Goal: Task Accomplishment & Management: Complete application form

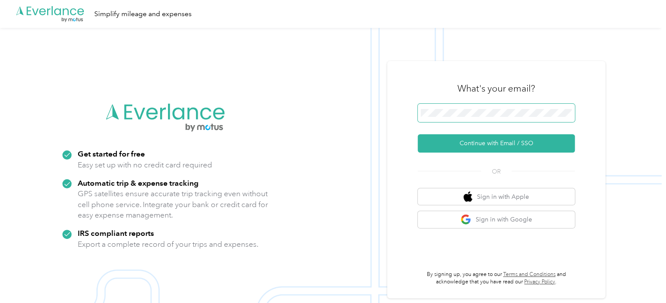
click at [524, 108] on span at bounding box center [496, 113] width 157 height 18
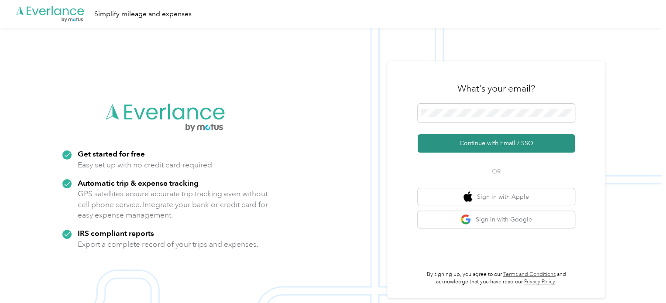
click at [496, 142] on button "Continue with Email / SSO" at bounding box center [496, 143] width 157 height 18
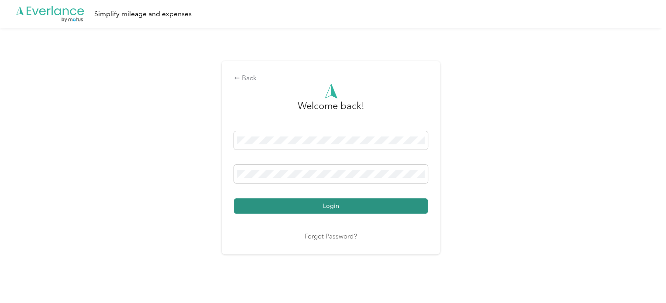
click at [330, 205] on button "Login" at bounding box center [331, 206] width 194 height 15
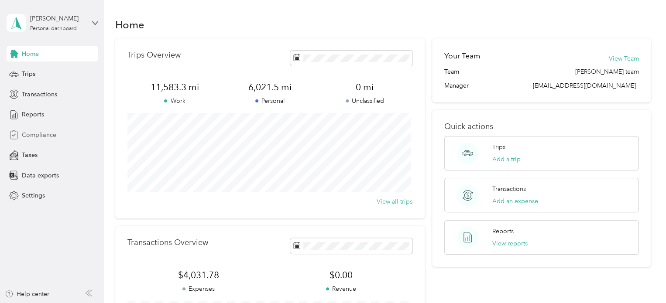
click at [60, 137] on div "Compliance" at bounding box center [53, 135] width 92 height 16
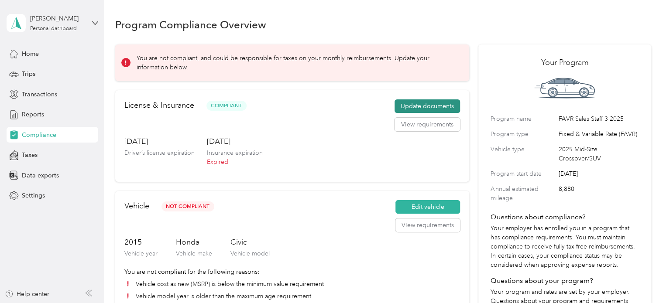
click at [430, 108] on button "Update documents" at bounding box center [427, 107] width 65 height 14
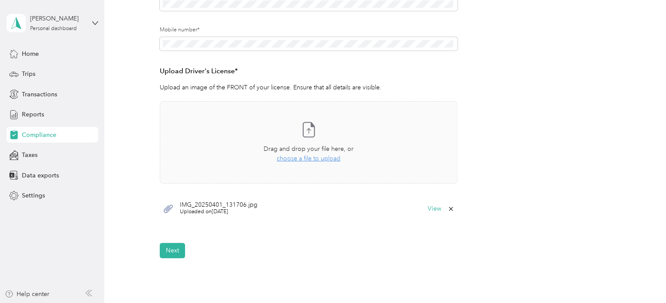
scroll to position [181, 0]
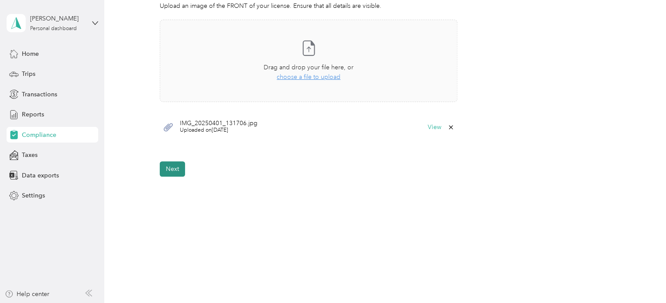
click at [173, 171] on button "Next" at bounding box center [172, 169] width 25 height 15
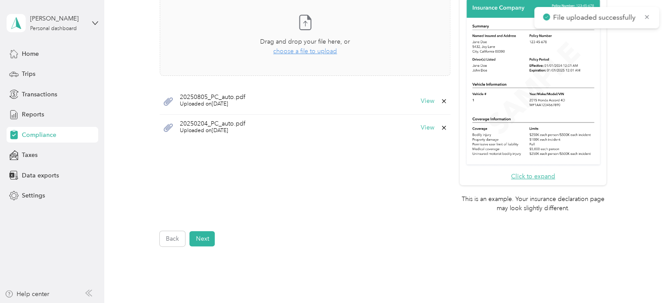
scroll to position [300, 0]
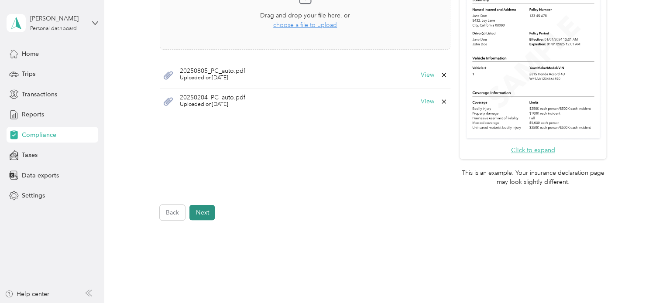
click at [206, 215] on button "Next" at bounding box center [201, 212] width 25 height 15
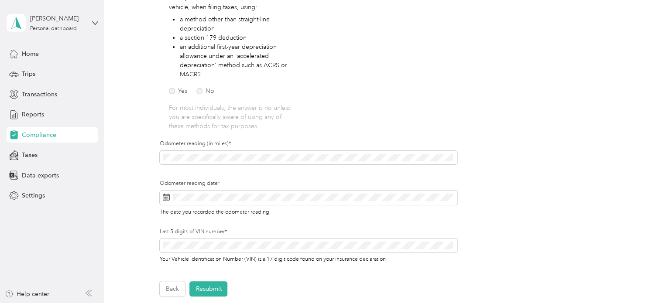
scroll to position [185, 0]
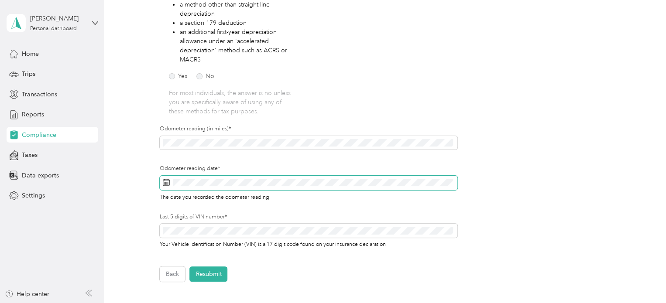
click at [221, 176] on span at bounding box center [309, 183] width 298 height 15
click at [150, 138] on div "Employee details & driver’s license License Insurance declaration Insurance Veh…" at bounding box center [383, 91] width 536 height 382
click at [165, 184] on rect at bounding box center [165, 184] width 1 height 1
click at [212, 187] on span at bounding box center [309, 183] width 298 height 15
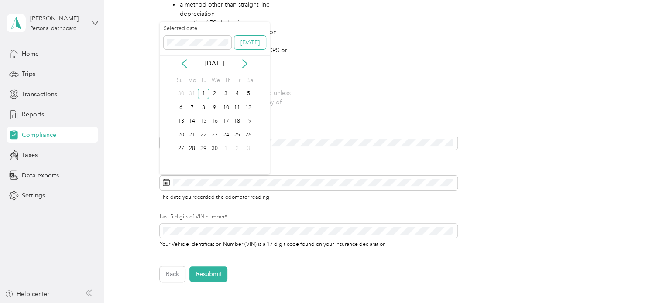
click at [251, 41] on button "[DATE]" at bounding box center [249, 43] width 31 height 14
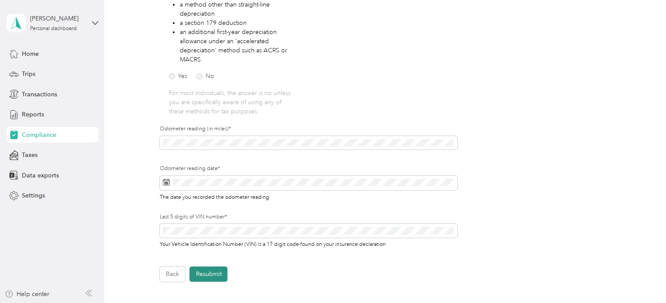
click at [217, 274] on button "Resubmit" at bounding box center [208, 274] width 38 height 15
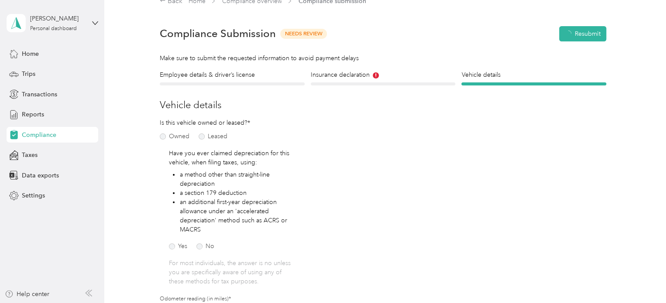
scroll to position [10, 0]
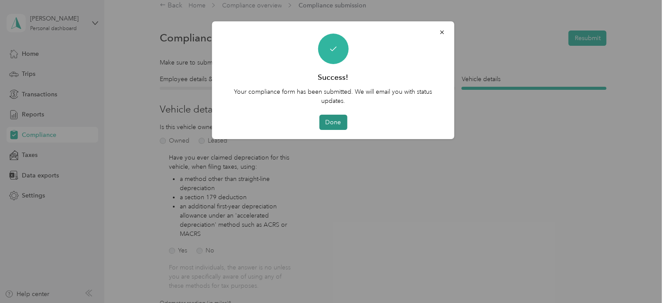
click at [331, 124] on button "Done" at bounding box center [333, 122] width 28 height 15
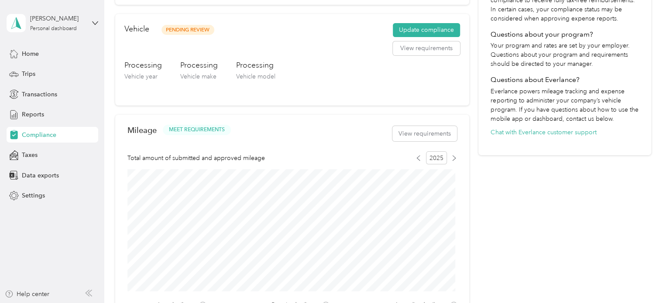
scroll to position [272, 0]
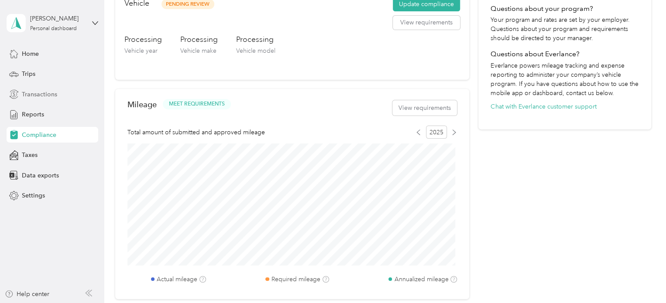
click at [41, 94] on span "Transactions" at bounding box center [39, 94] width 35 height 9
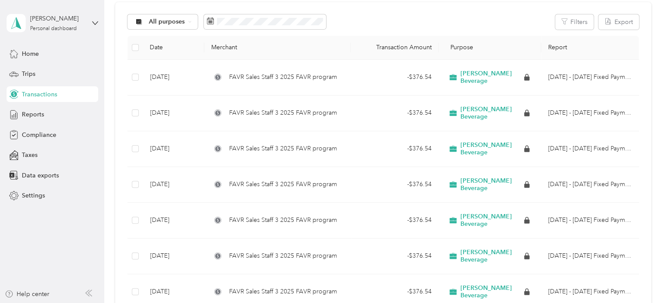
scroll to position [87, 0]
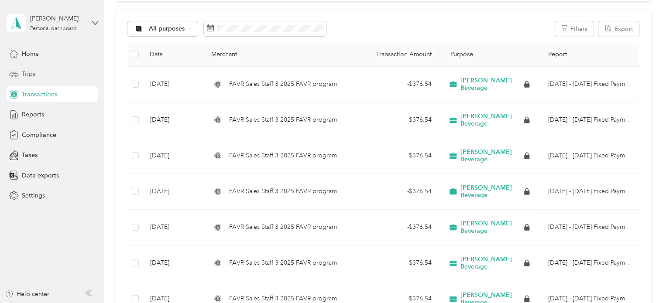
click at [35, 75] on div "Trips" at bounding box center [53, 74] width 92 height 16
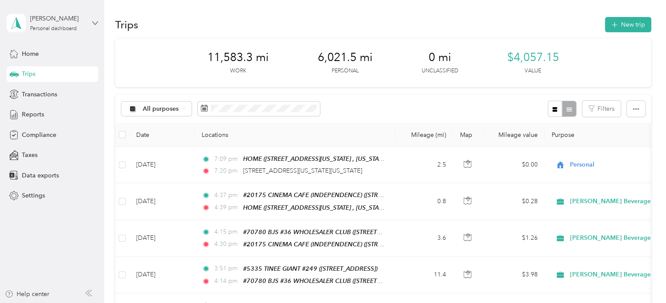
click at [95, 24] on icon at bounding box center [94, 22] width 5 height 3
click at [47, 74] on div "Log out" at bounding box center [99, 71] width 172 height 15
